Goal: Task Accomplishment & Management: Use online tool/utility

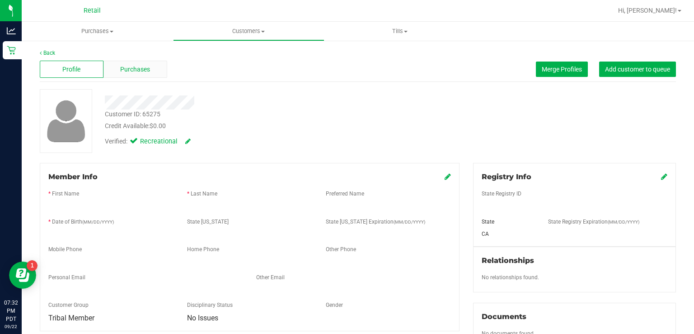
click at [142, 69] on span "Purchases" at bounding box center [135, 69] width 30 height 9
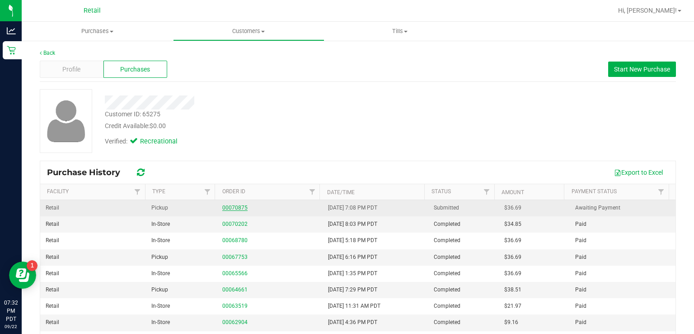
click at [239, 206] on link "00070875" at bounding box center [234, 207] width 25 height 6
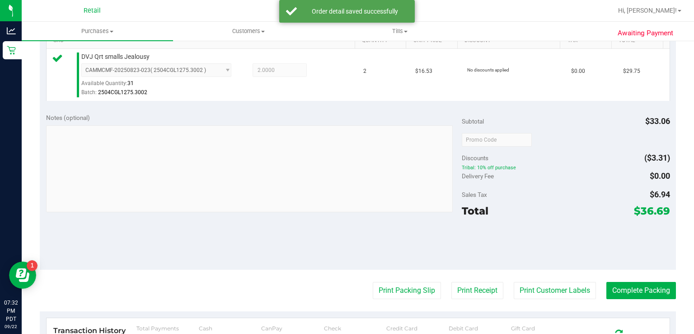
scroll to position [256, 0]
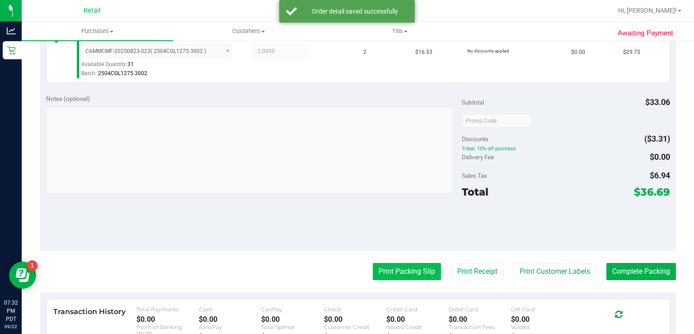
click at [401, 266] on button "Print Packing Slip" at bounding box center [407, 271] width 68 height 17
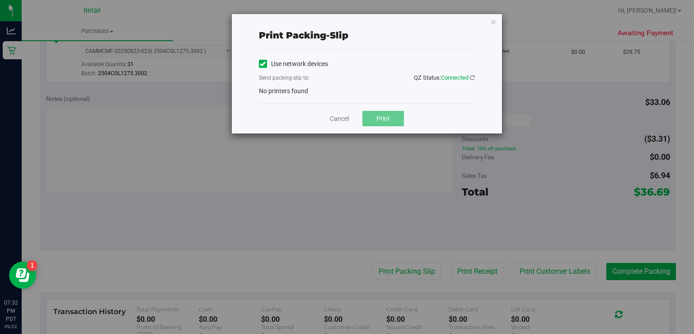
click at [269, 61] on label "Use network devices" at bounding box center [293, 63] width 69 height 9
click at [0, 0] on input "Use network devices" at bounding box center [0, 0] width 0 height 0
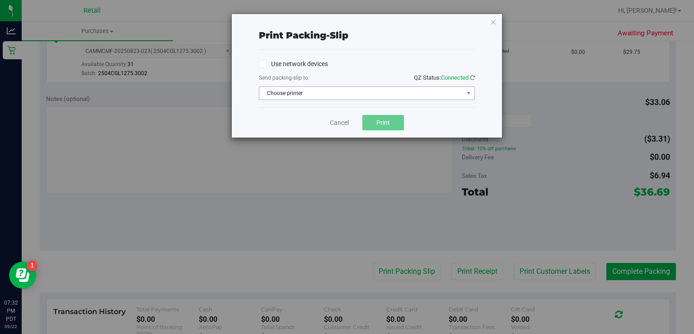
click at [307, 96] on span "Choose printer" at bounding box center [361, 93] width 204 height 13
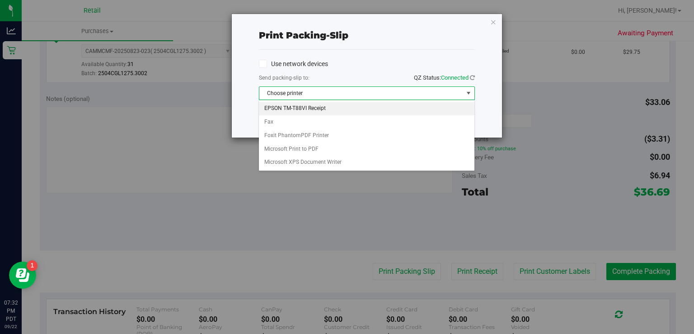
click at [353, 110] on li "EPSON TM-T88VI Receipt" at bounding box center [366, 109] width 215 height 14
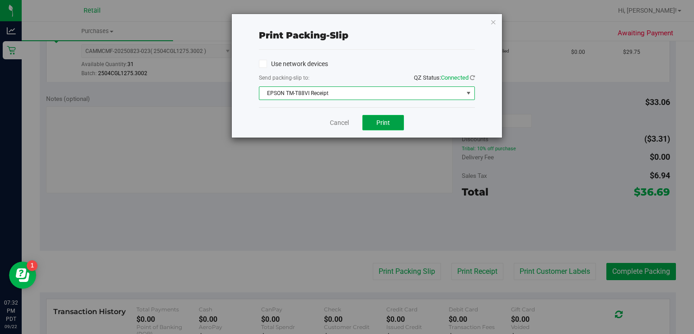
click at [383, 122] on span "Print" at bounding box center [384, 122] width 14 height 7
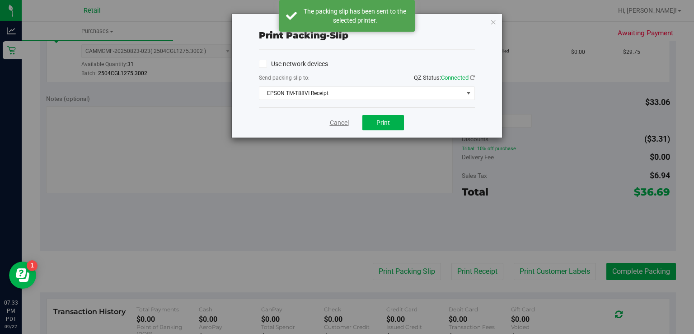
click at [344, 126] on link "Cancel" at bounding box center [339, 122] width 19 height 9
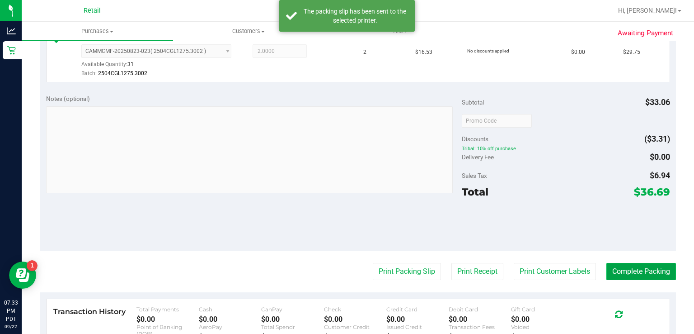
click at [636, 263] on button "Complete Packing" at bounding box center [642, 271] width 70 height 17
